Goal: Check status: Check status

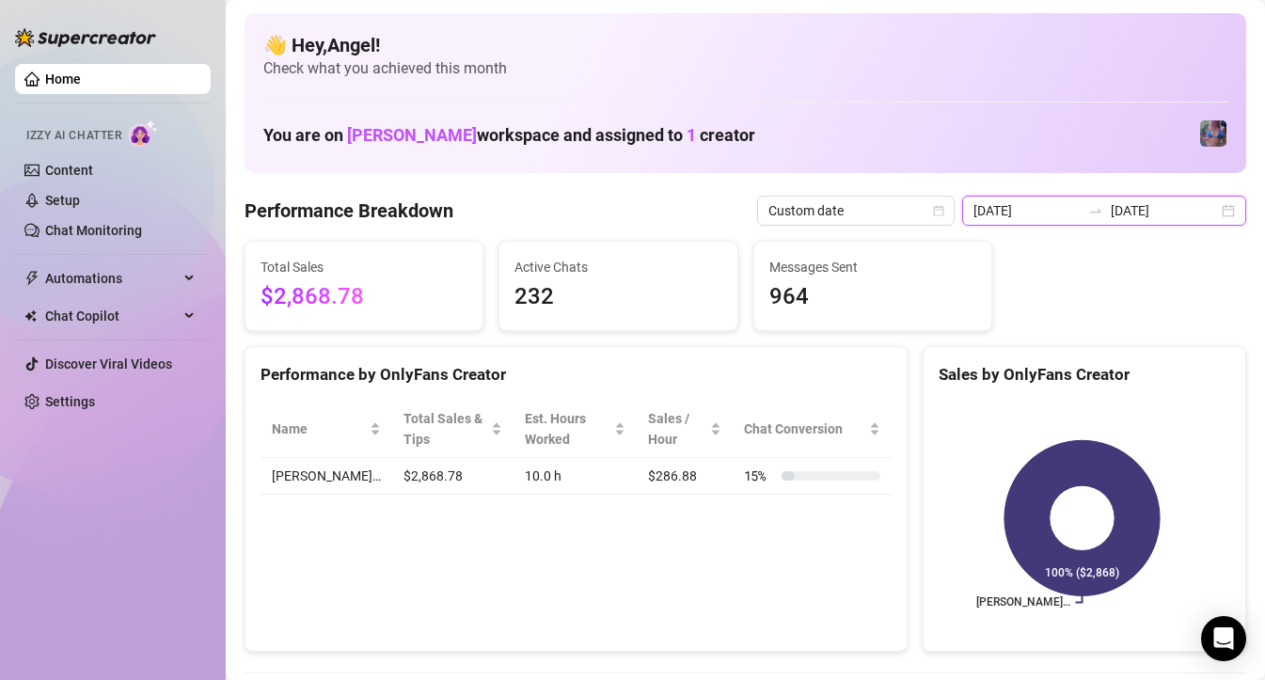
click at [1050, 216] on input "[DATE]" at bounding box center [1027, 210] width 107 height 21
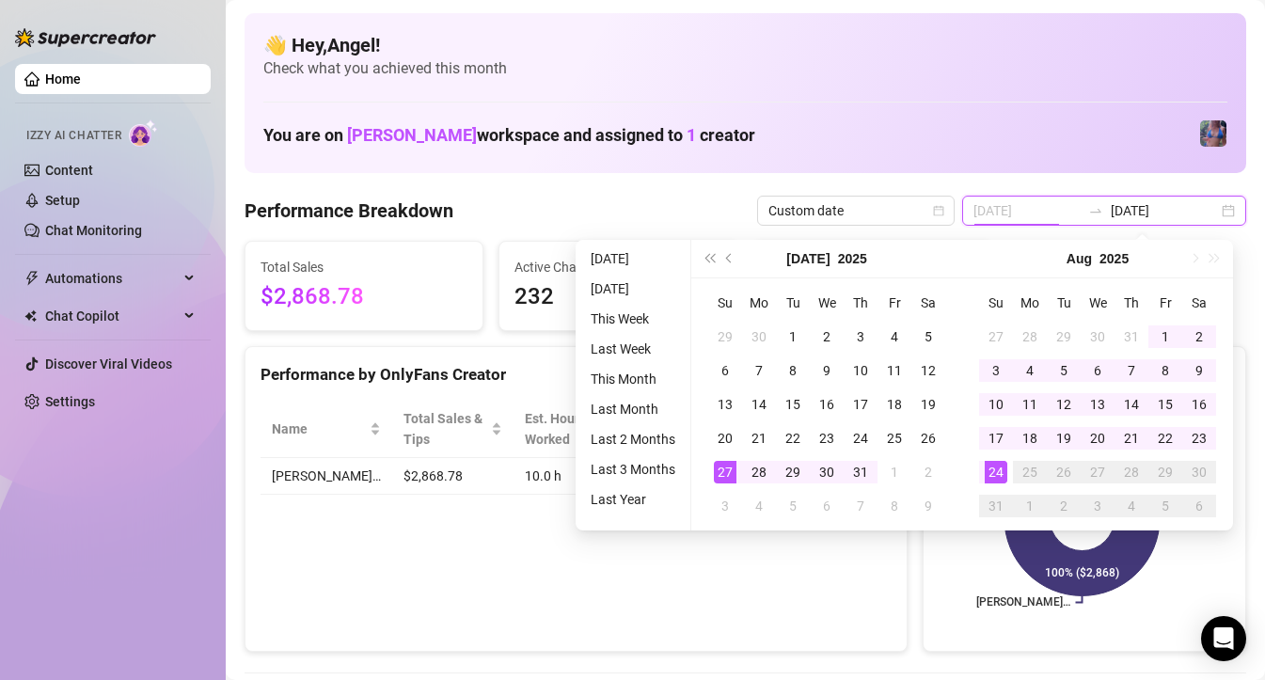
type input "[DATE]"
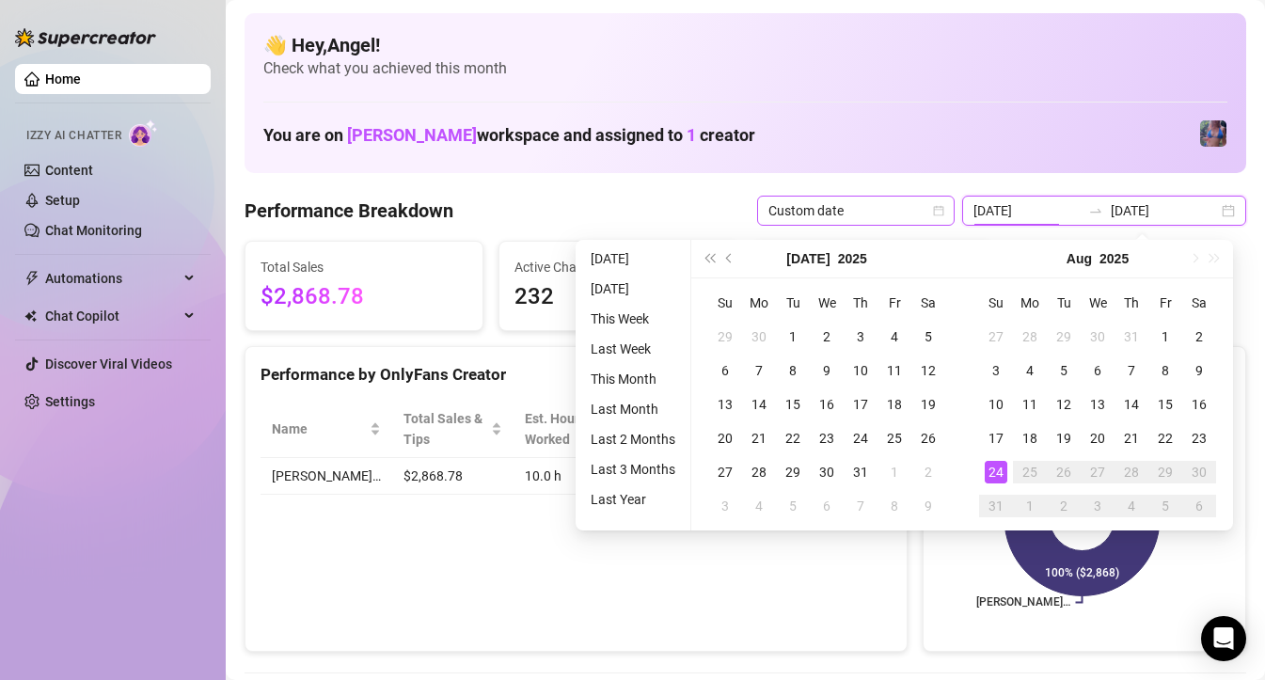
click at [860, 212] on span "Custom date" at bounding box center [855, 211] width 175 height 28
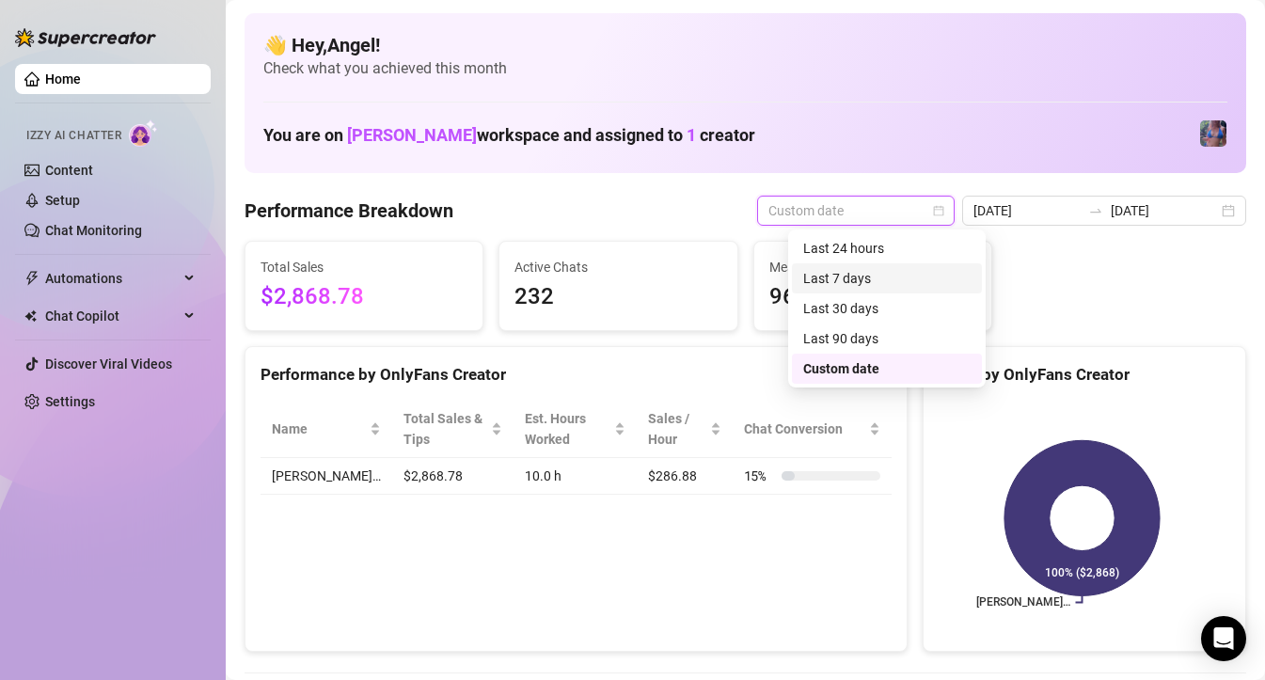
click at [866, 288] on div "Last 7 days" at bounding box center [886, 278] width 167 height 21
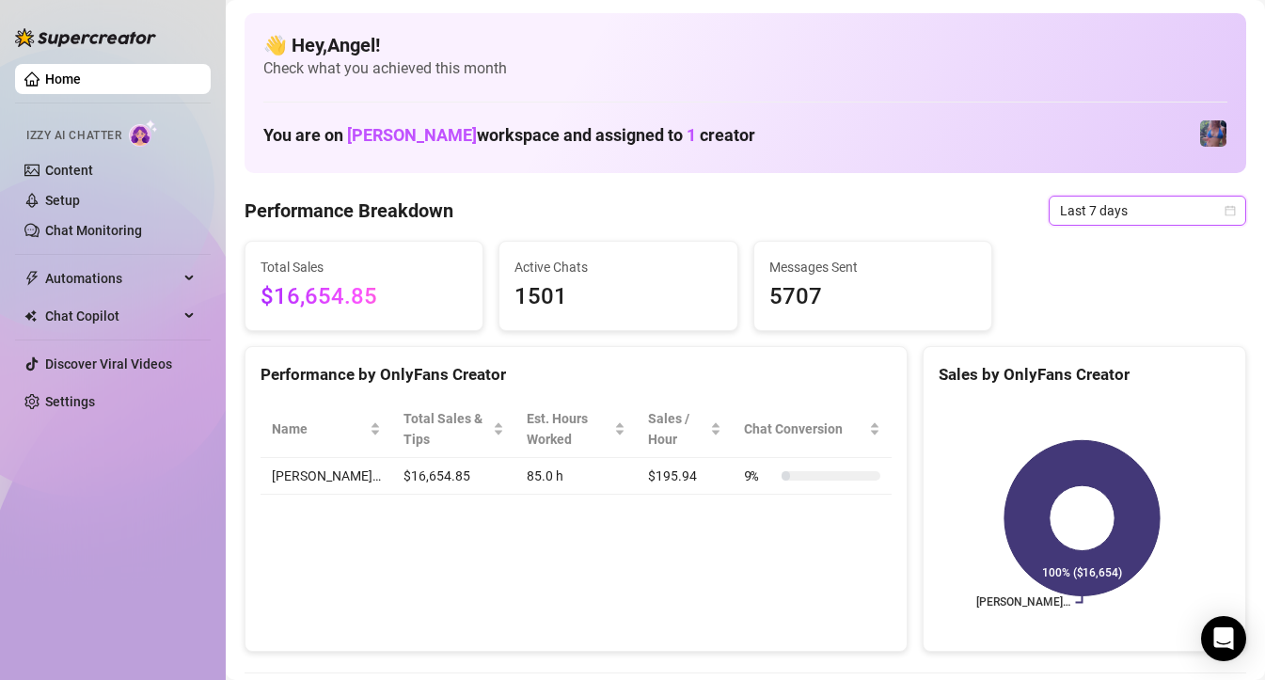
click at [1077, 205] on span "Last 7 days" at bounding box center [1147, 211] width 175 height 28
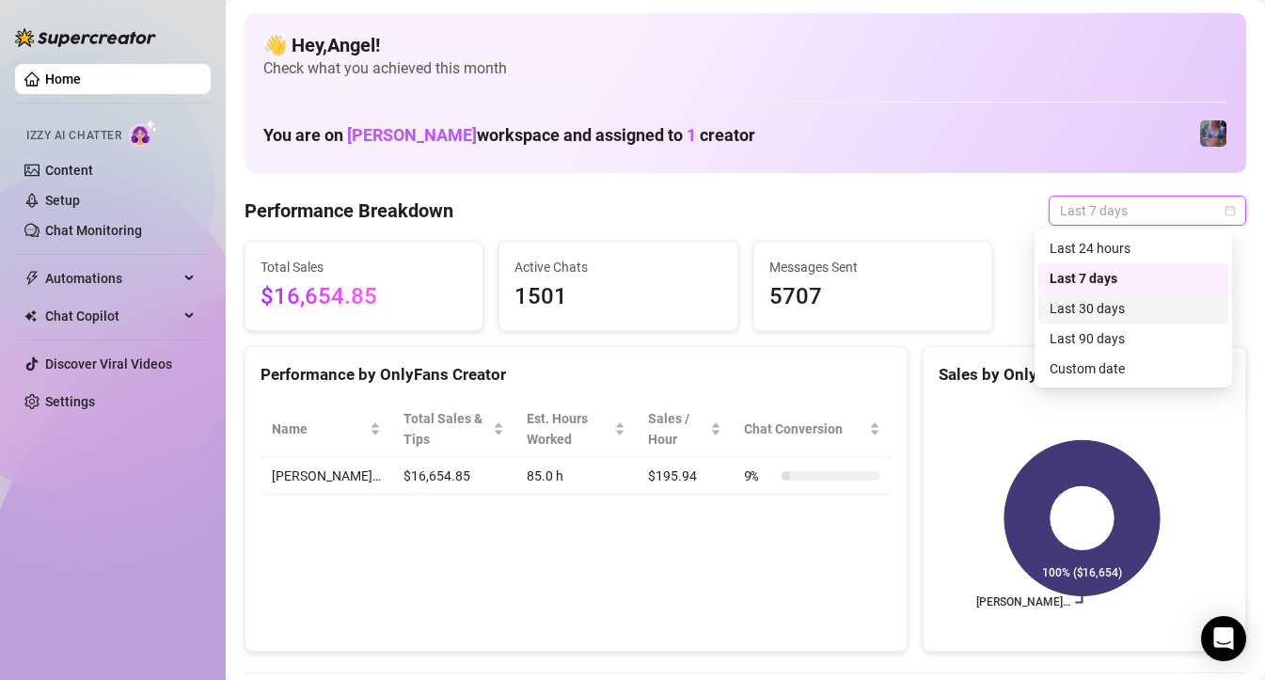
click at [1098, 311] on div "Last 30 days" at bounding box center [1133, 308] width 167 height 21
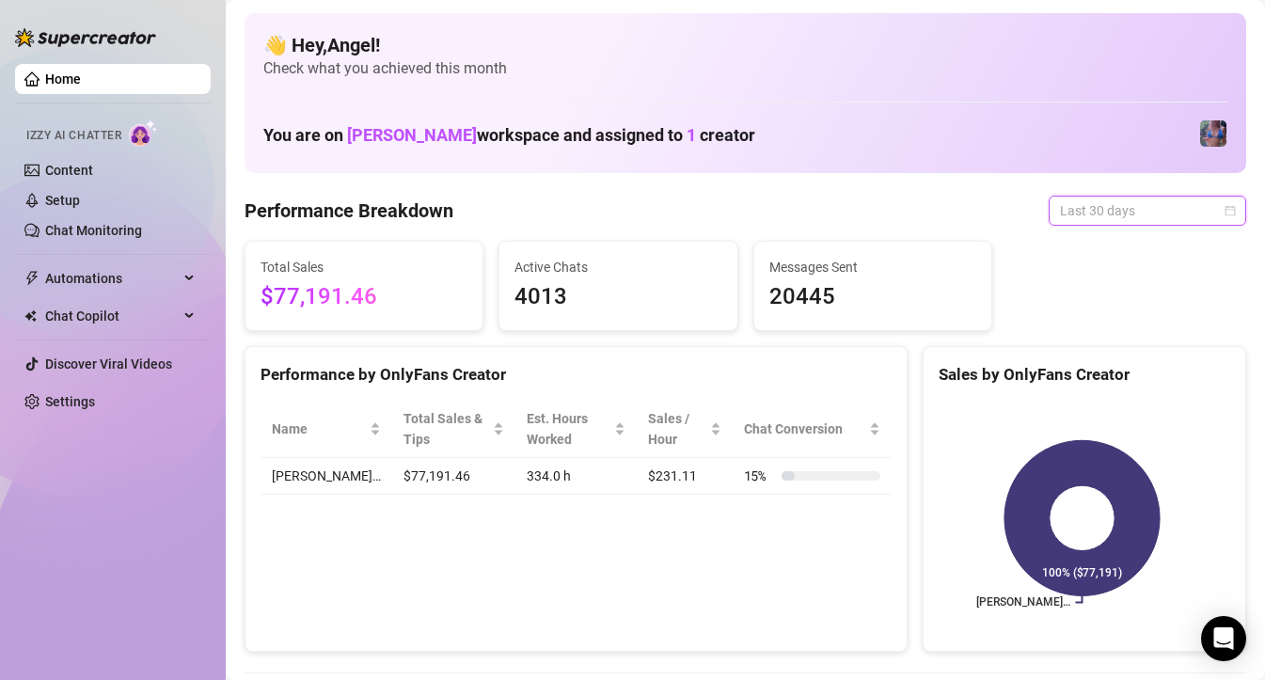
click at [1089, 210] on span "Last 30 days" at bounding box center [1147, 211] width 175 height 28
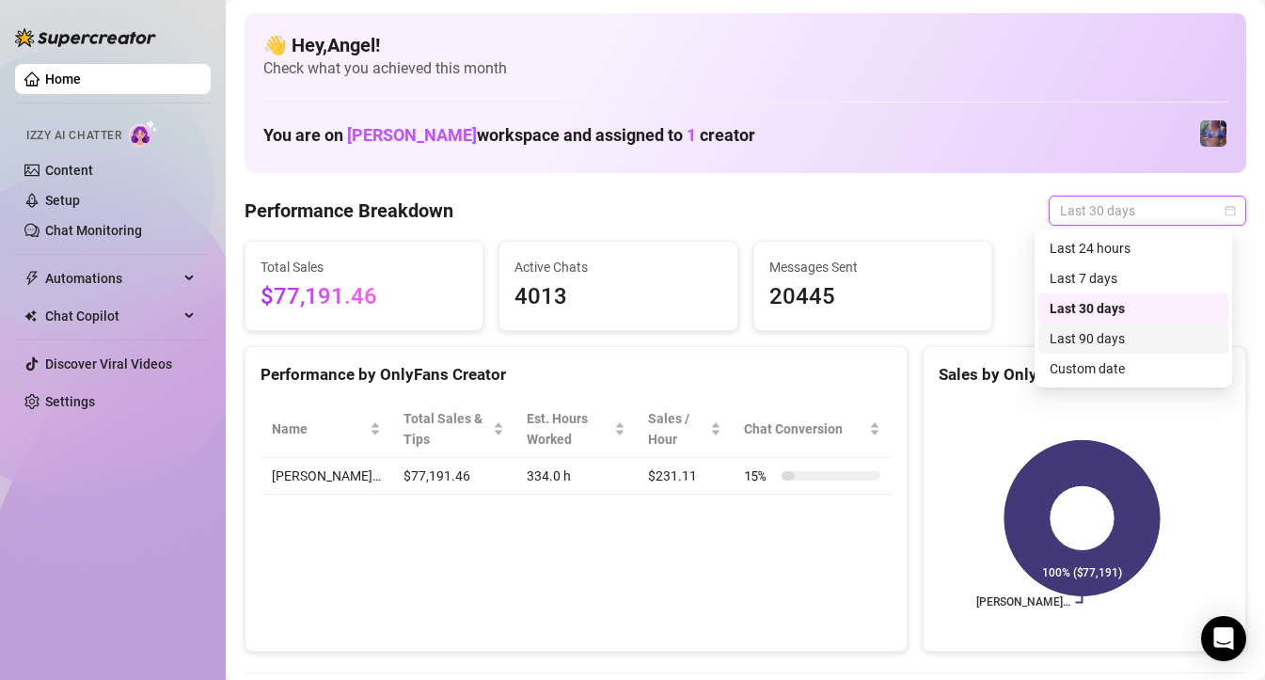
click at [1087, 341] on div "Last 90 days" at bounding box center [1133, 338] width 167 height 21
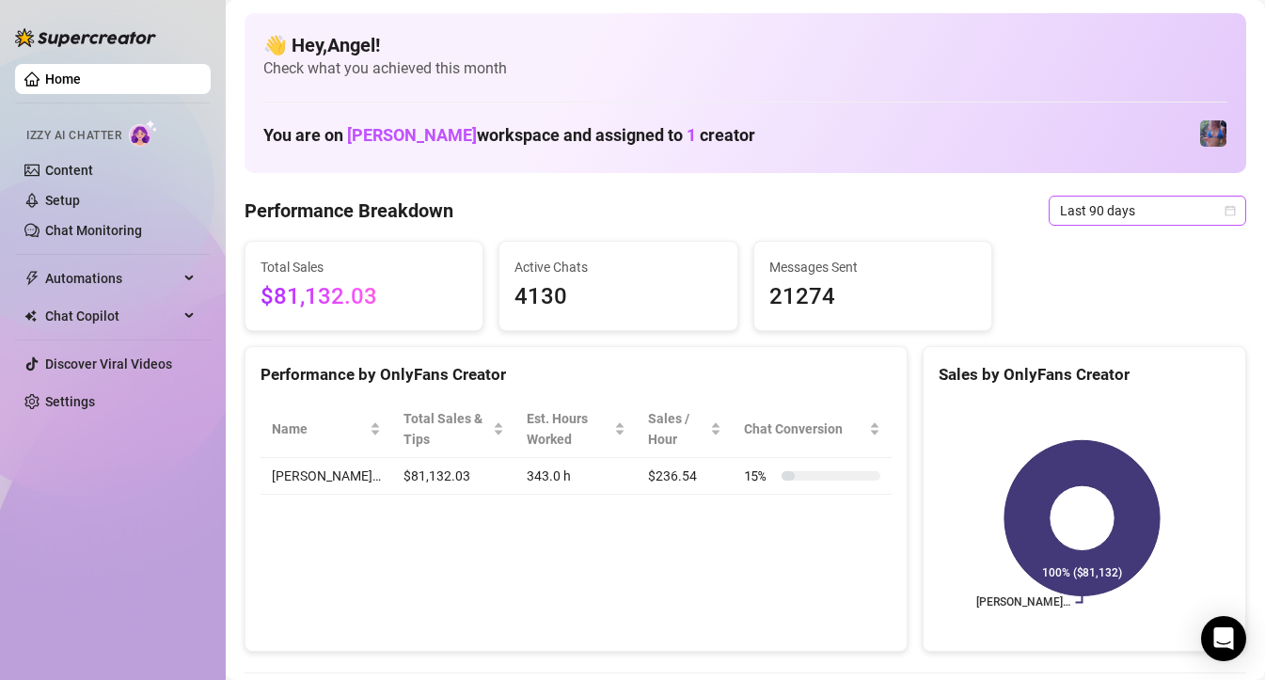
click at [1099, 216] on span "Last 90 days" at bounding box center [1147, 211] width 175 height 28
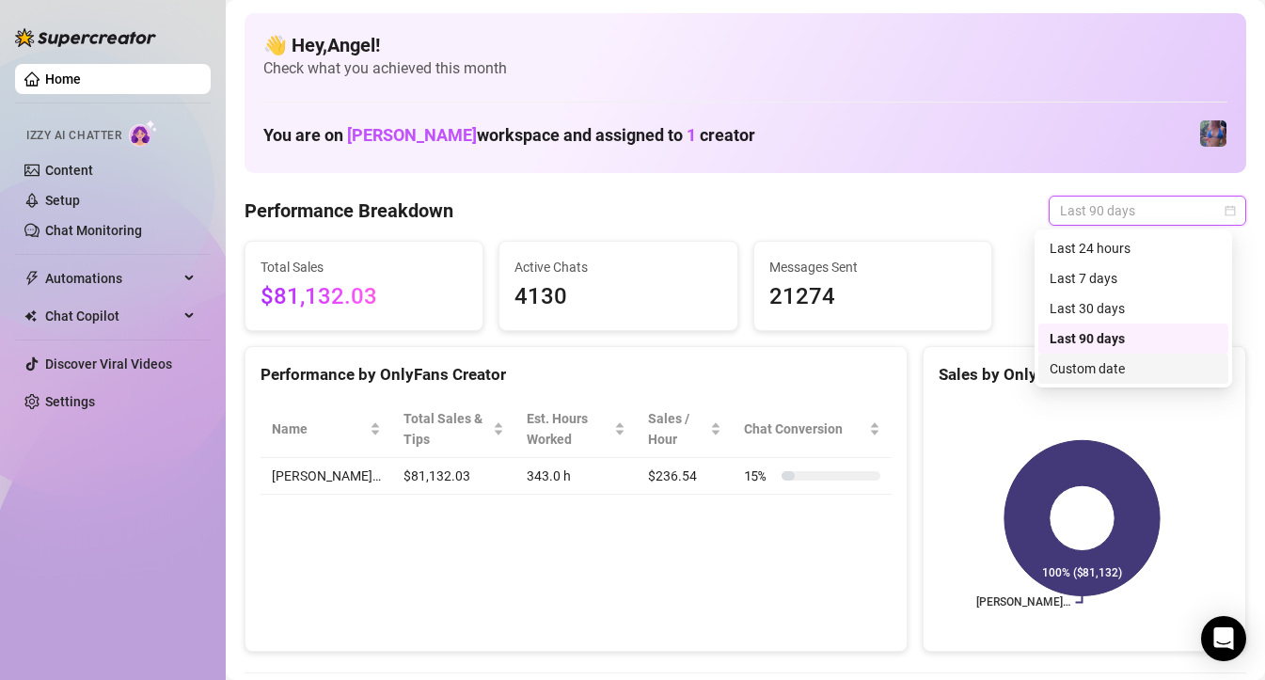
click at [1076, 365] on div "Custom date" at bounding box center [1133, 368] width 167 height 21
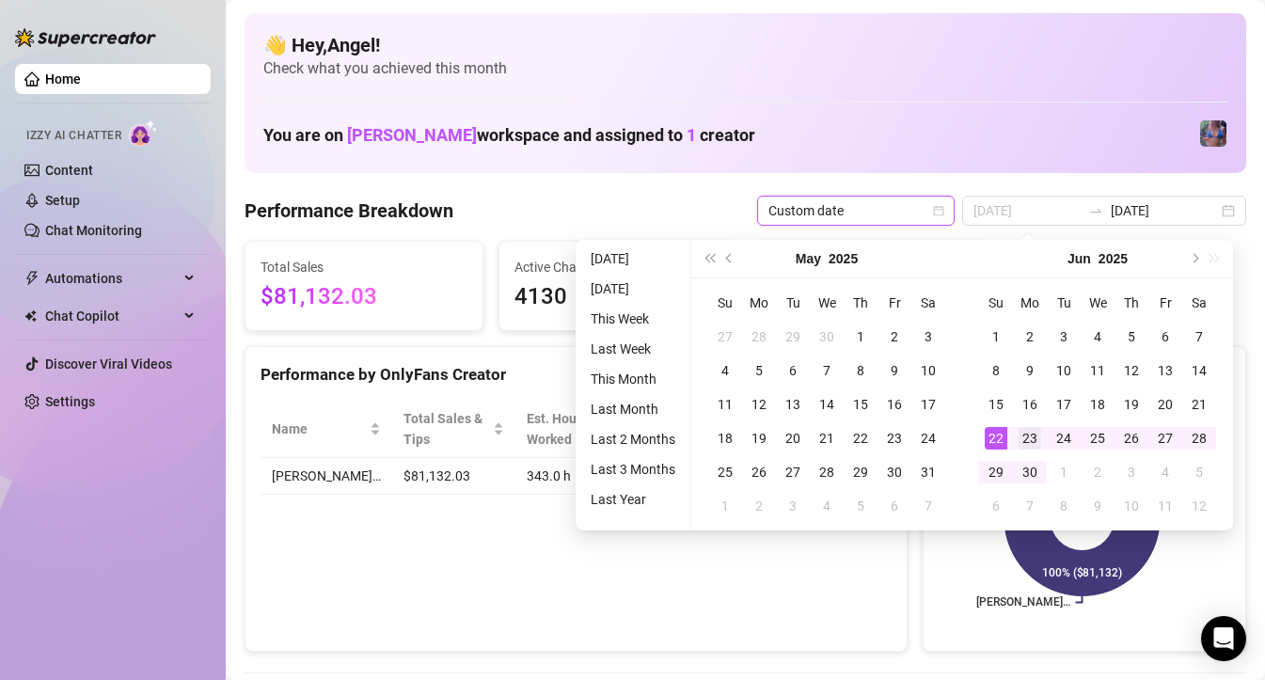
type input "[DATE]"
click at [1031, 435] on div "23" at bounding box center [1030, 438] width 23 height 23
type input "[DATE]"
click at [997, 478] on div "29" at bounding box center [996, 472] width 23 height 23
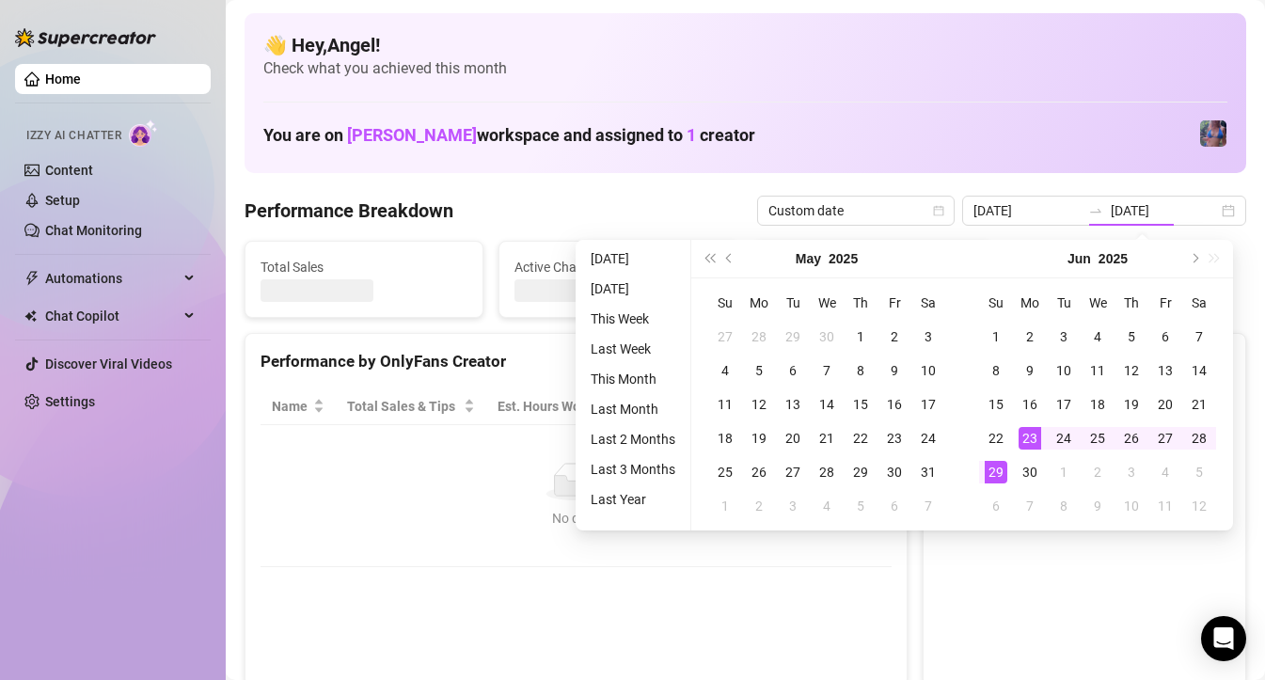
type input "[DATE]"
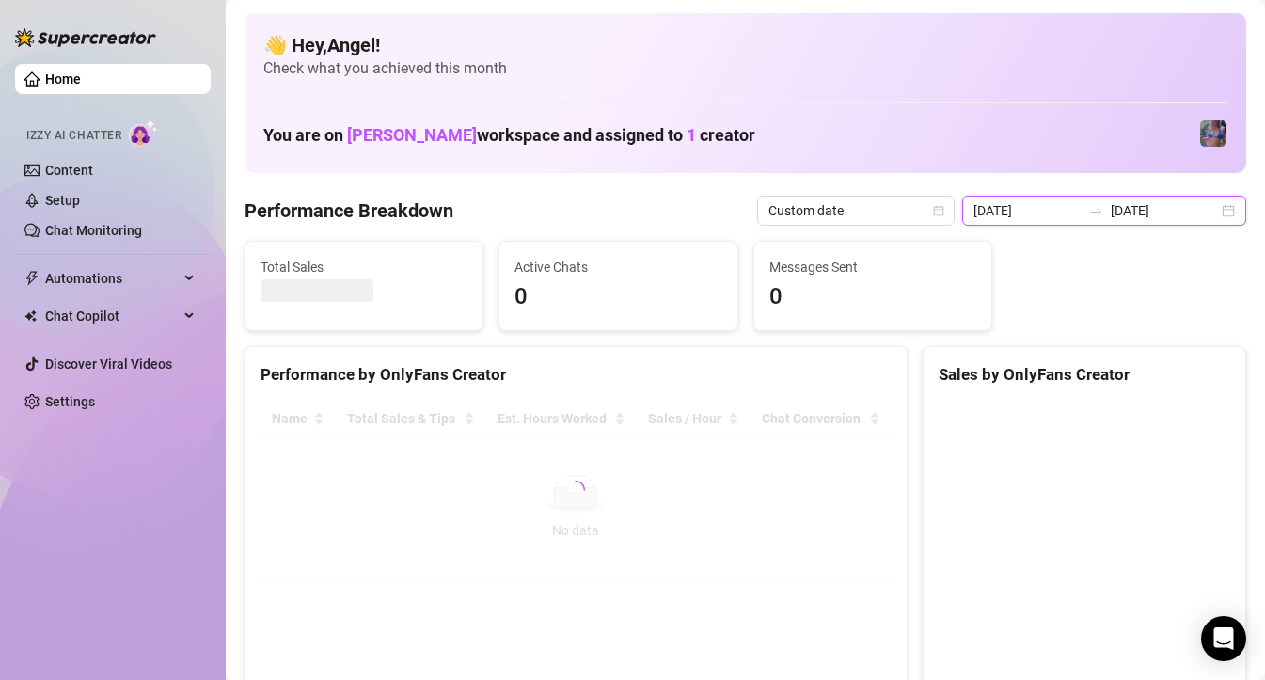
click at [1069, 206] on input "[DATE]" at bounding box center [1027, 210] width 107 height 21
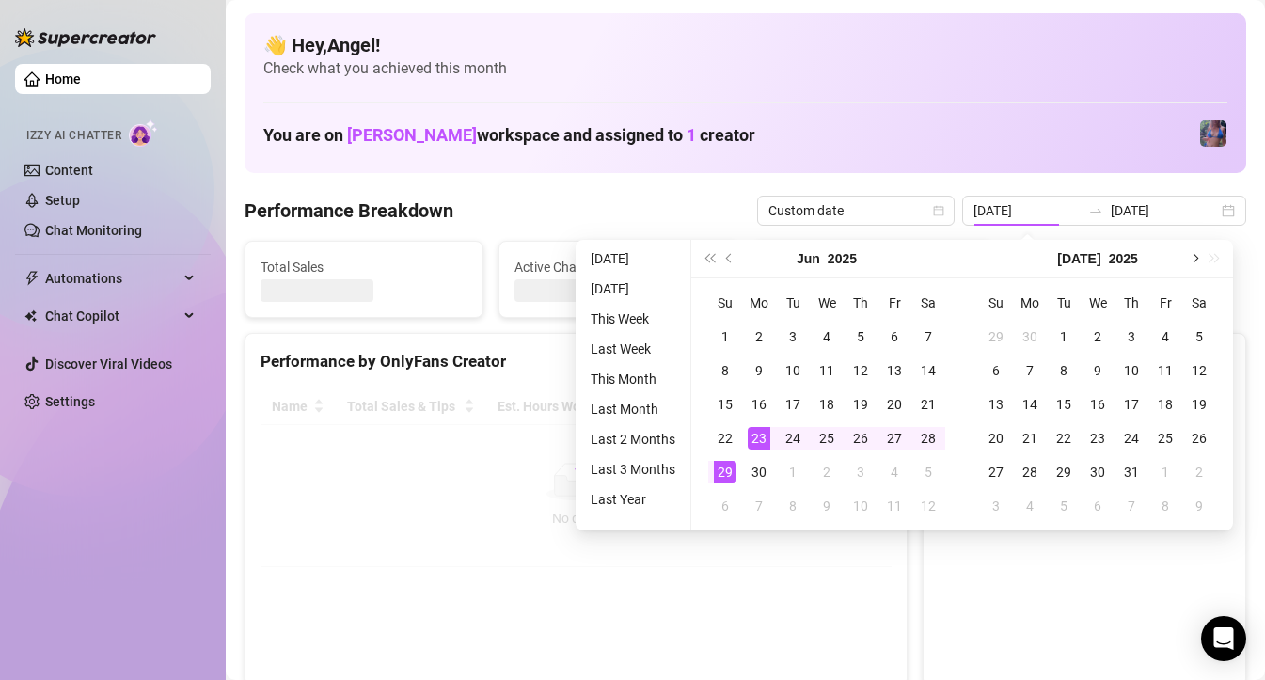
click at [1189, 261] on button "Next month (PageDown)" at bounding box center [1193, 259] width 21 height 38
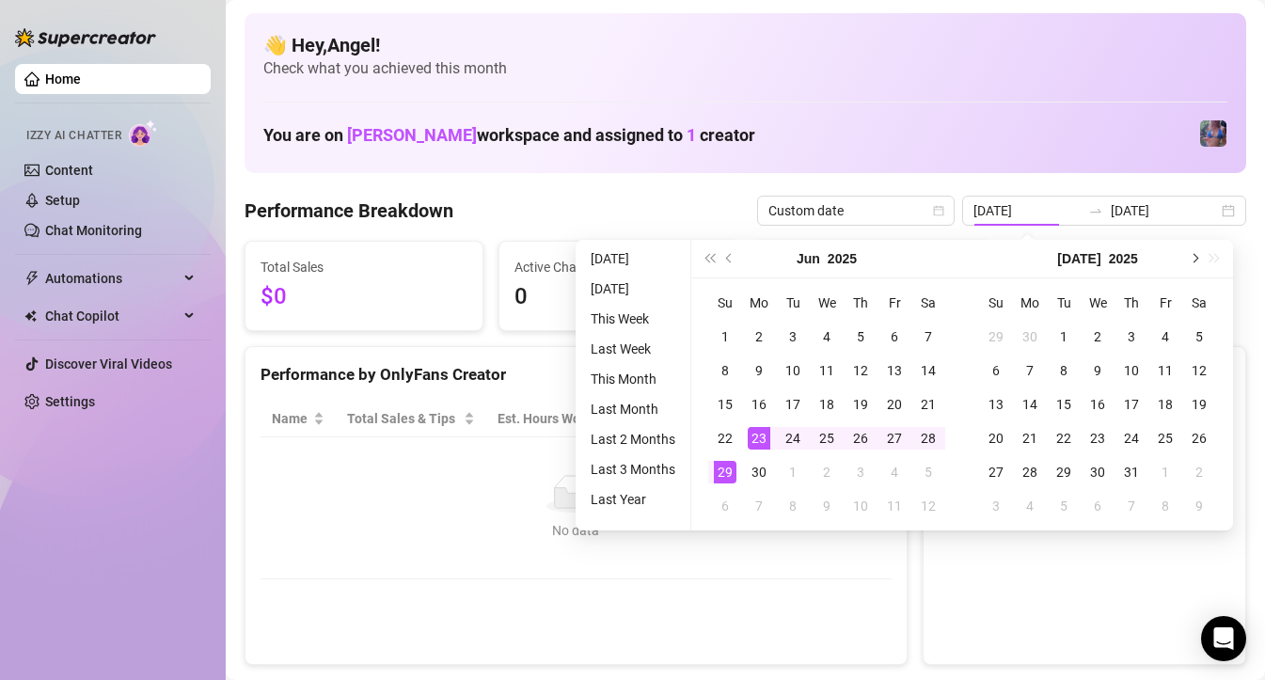
click at [1190, 256] on span "Next month (PageDown)" at bounding box center [1193, 258] width 9 height 9
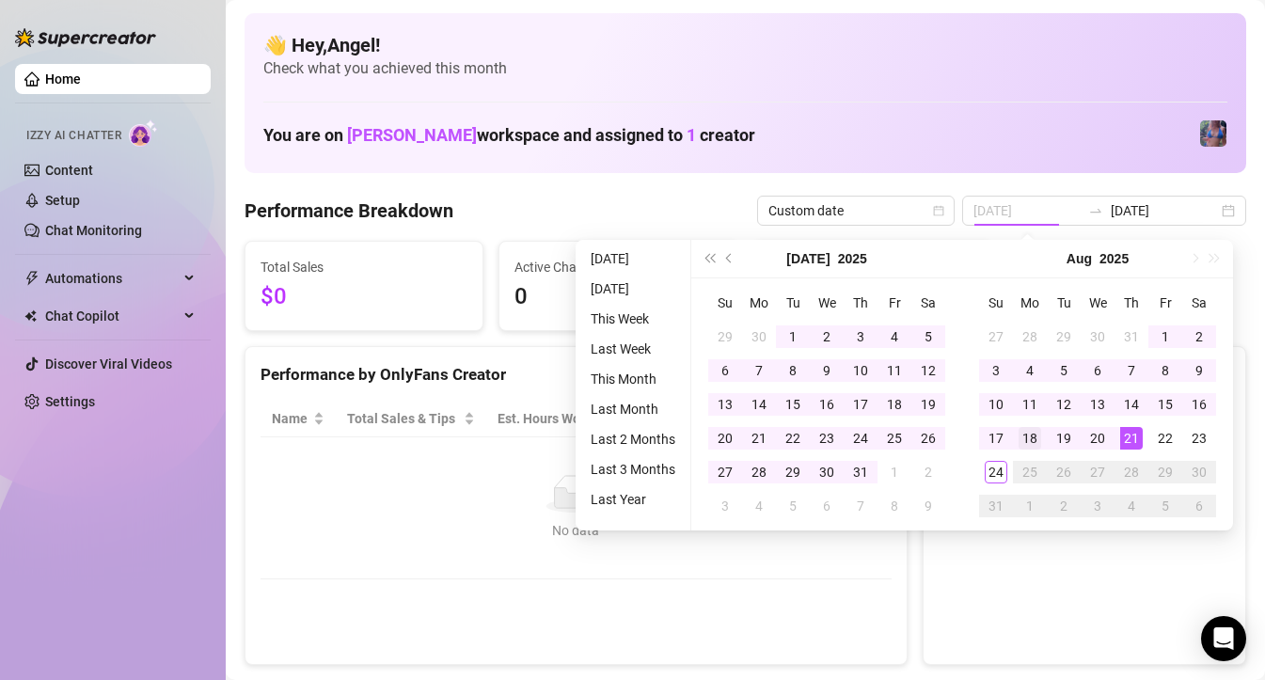
type input "[DATE]"
click at [1027, 443] on div "18" at bounding box center [1030, 438] width 23 height 23
type input "[DATE]"
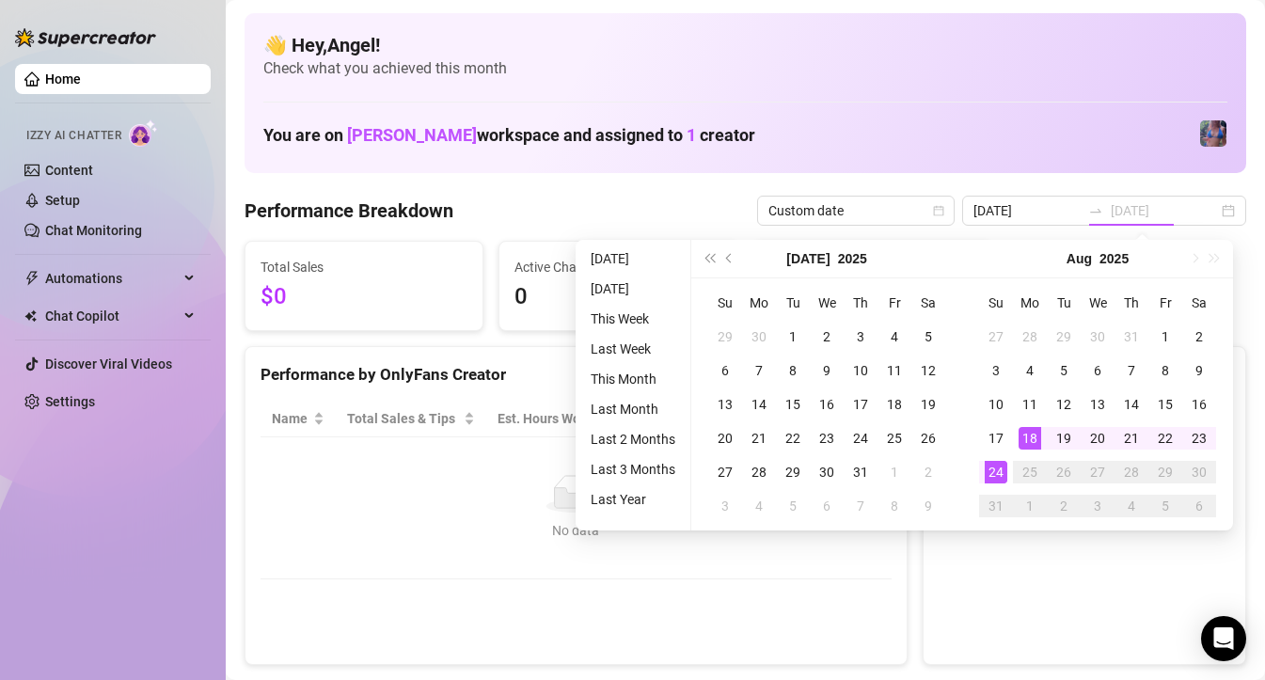
click at [1003, 467] on div "24" at bounding box center [996, 472] width 23 height 23
type input "[DATE]"
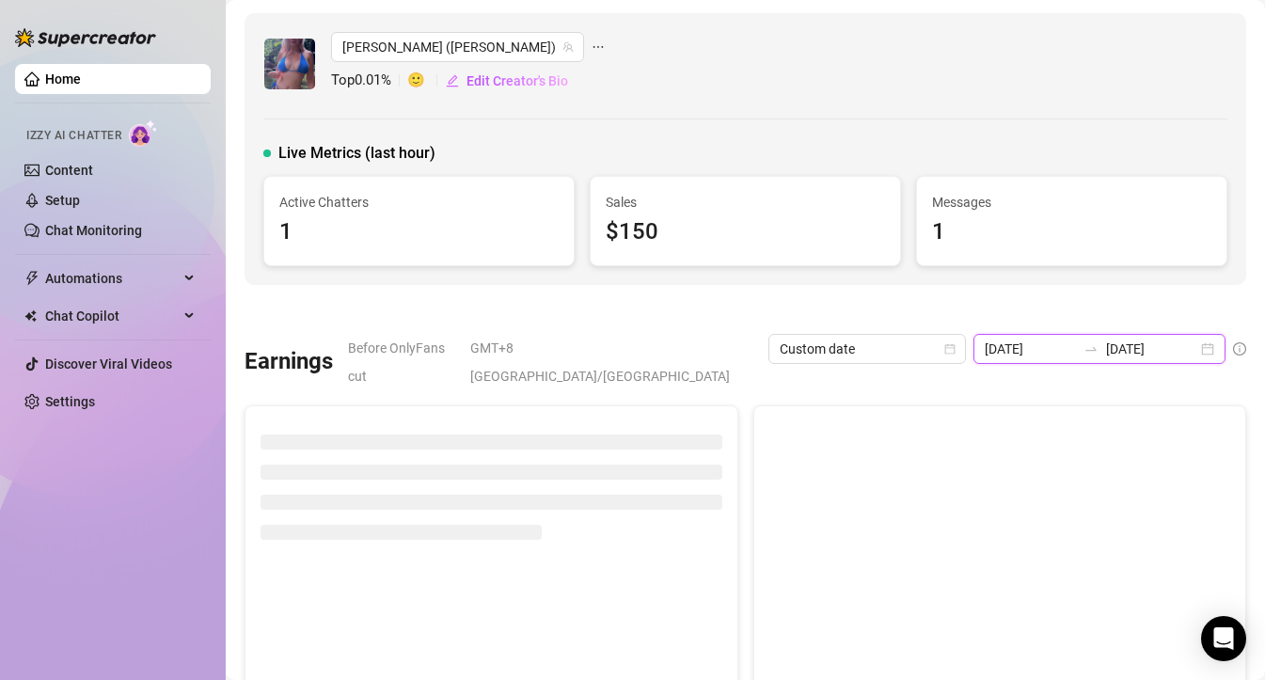
click at [1116, 346] on input "[DATE]" at bounding box center [1151, 349] width 91 height 21
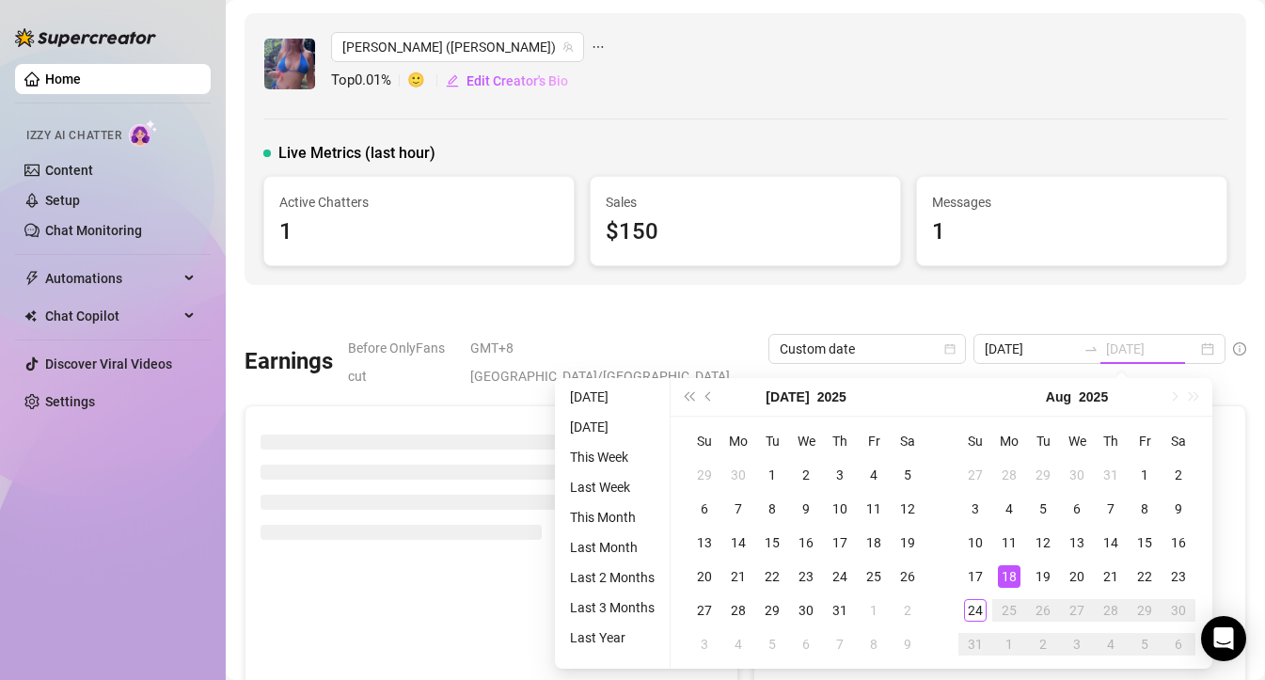
click at [1011, 574] on div "18" at bounding box center [1009, 576] width 23 height 23
type input "[DATE]"
click at [1007, 575] on div "18" at bounding box center [1009, 576] width 23 height 23
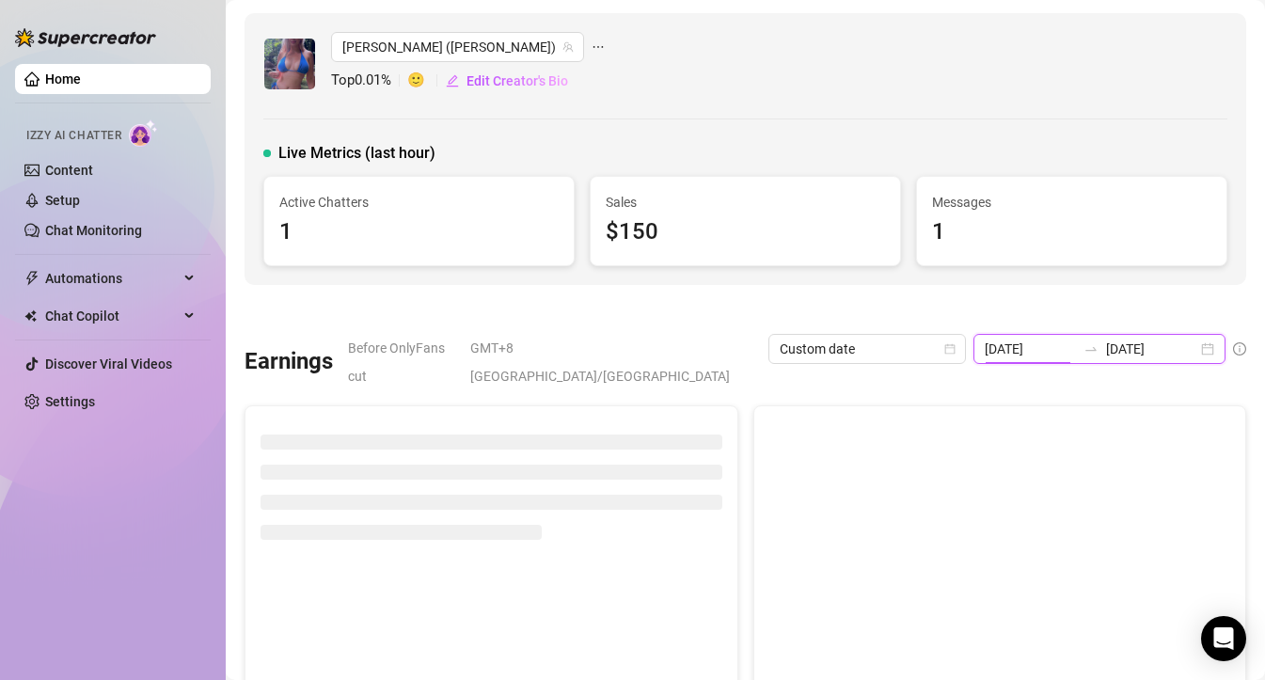
click at [1014, 355] on input "[DATE]" at bounding box center [1030, 349] width 91 height 21
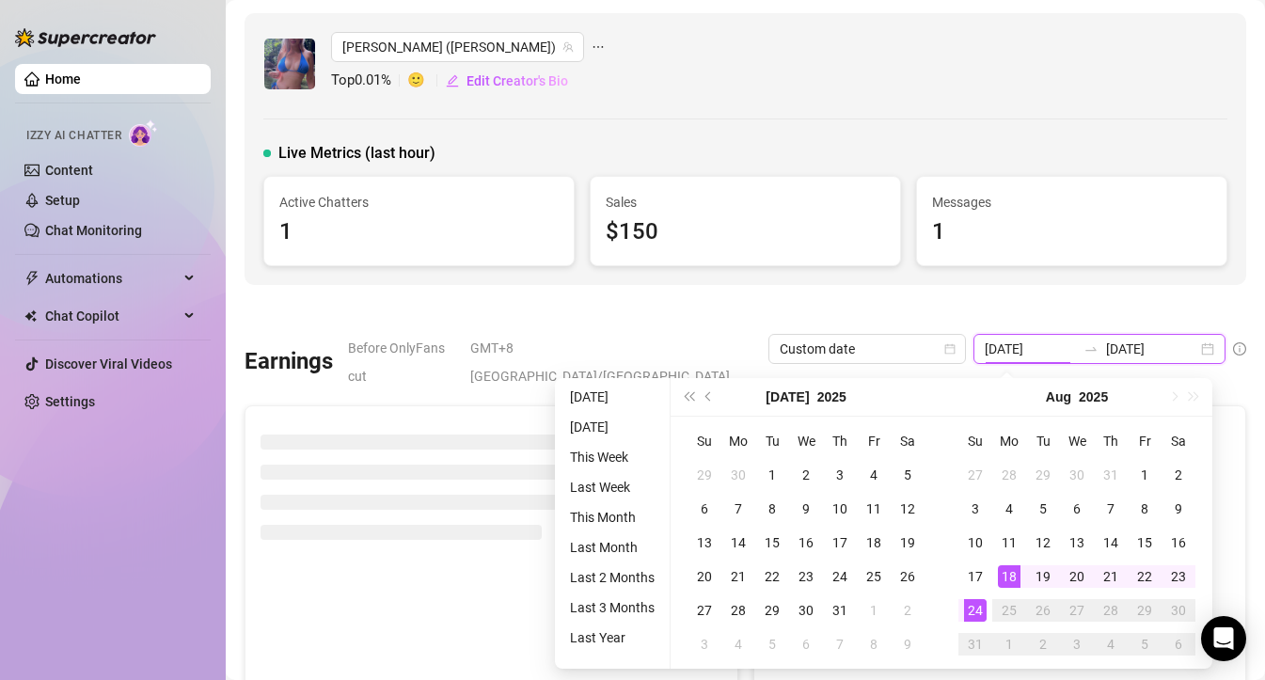
click at [1128, 348] on input "[DATE]" at bounding box center [1151, 349] width 91 height 21
type input "[DATE]"
click at [977, 608] on div "24" at bounding box center [975, 610] width 23 height 23
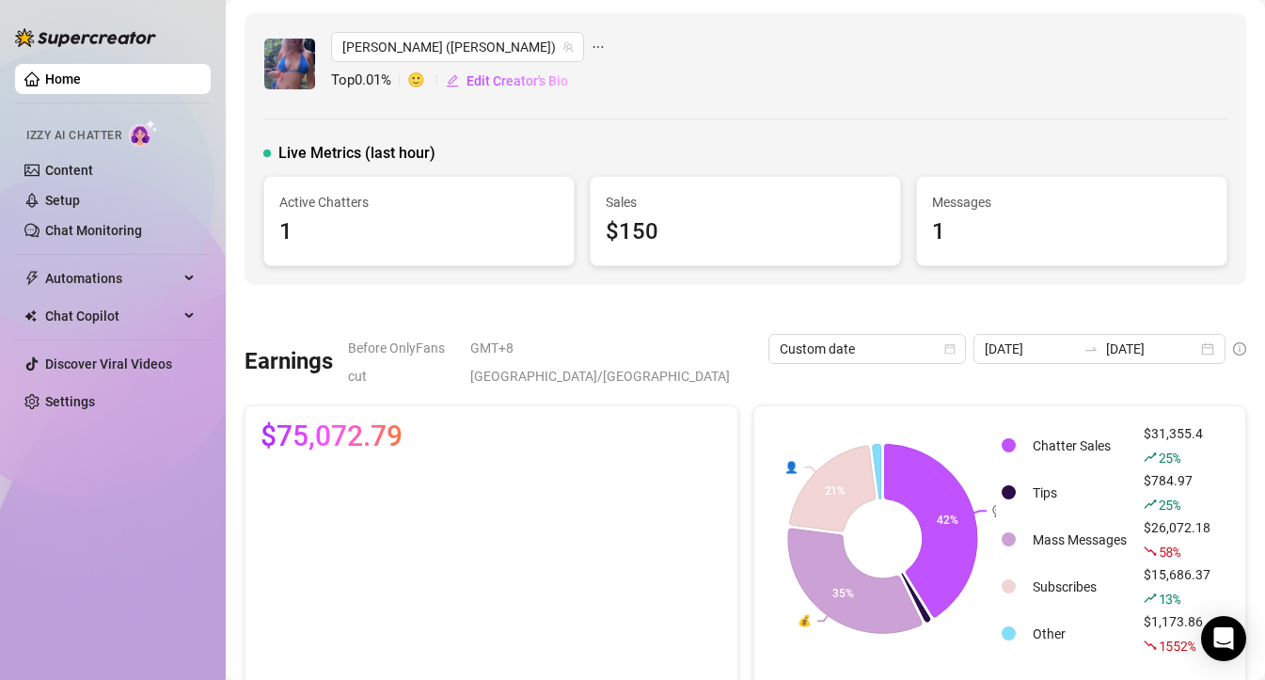
click at [60, 80] on link "Home" at bounding box center [63, 78] width 36 height 15
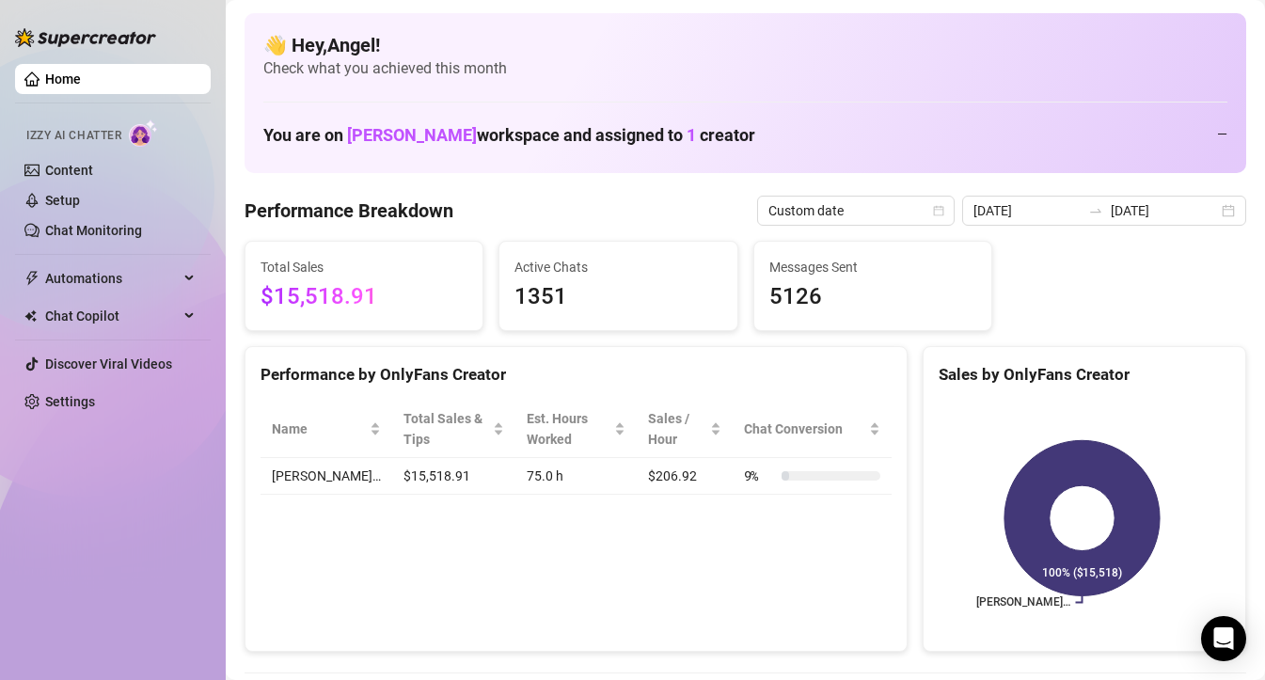
click at [60, 80] on link "Home" at bounding box center [63, 78] width 36 height 15
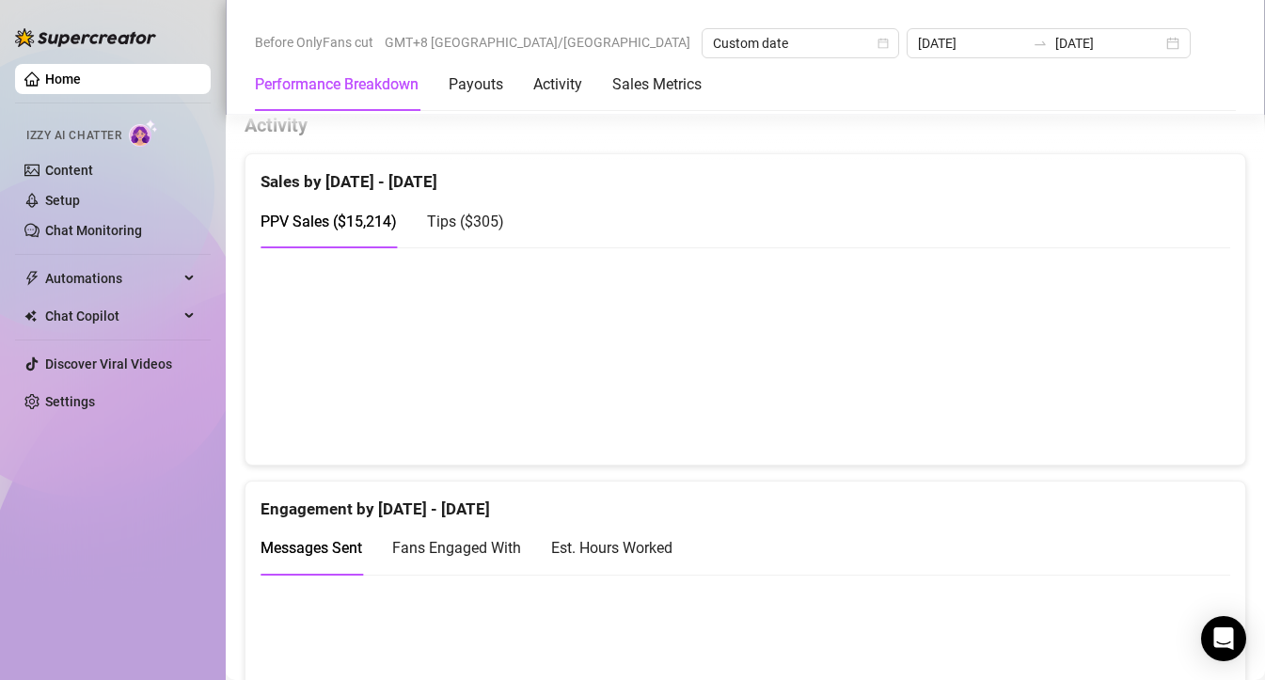
scroll to position [926, 0]
